Goal: Find specific page/section: Find specific page/section

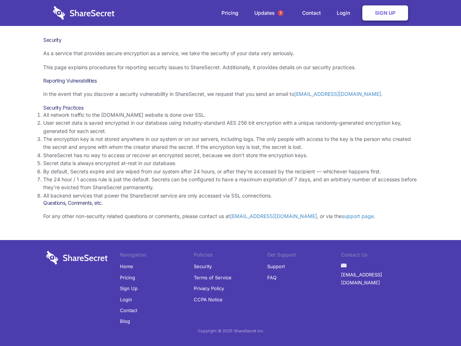
click at [231, 173] on li "By default, Secrets expire and are wiped from our system after 24 hours, or aft…" at bounding box center [230, 172] width 375 height 8
click at [281, 13] on span "1" at bounding box center [281, 13] width 6 height 6
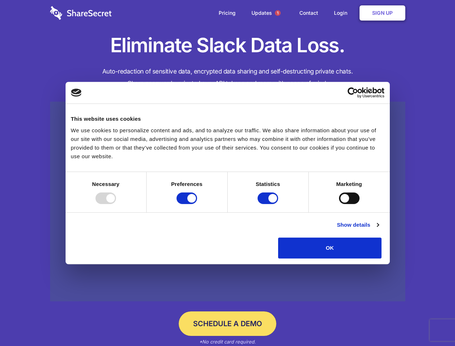
click at [116, 204] on div at bounding box center [106, 199] width 21 height 12
click at [197, 204] on input "Preferences" at bounding box center [187, 199] width 21 height 12
checkbox input "false"
